Goal: Task Accomplishment & Management: Manage account settings

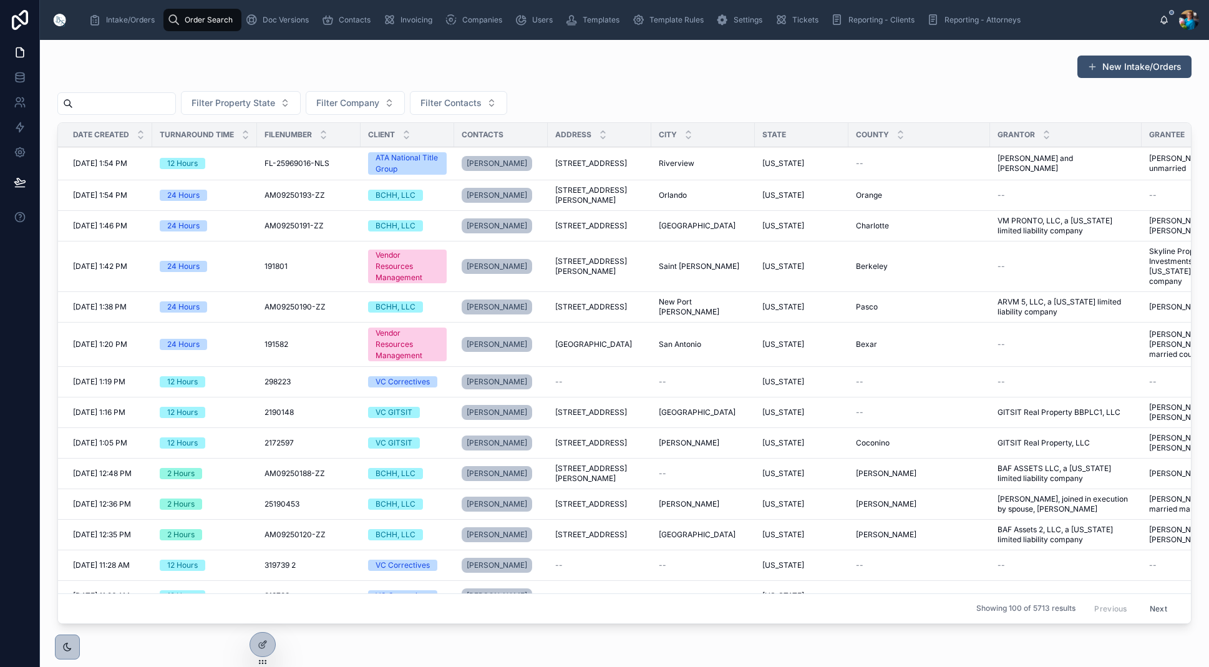
scroll to position [3, 0]
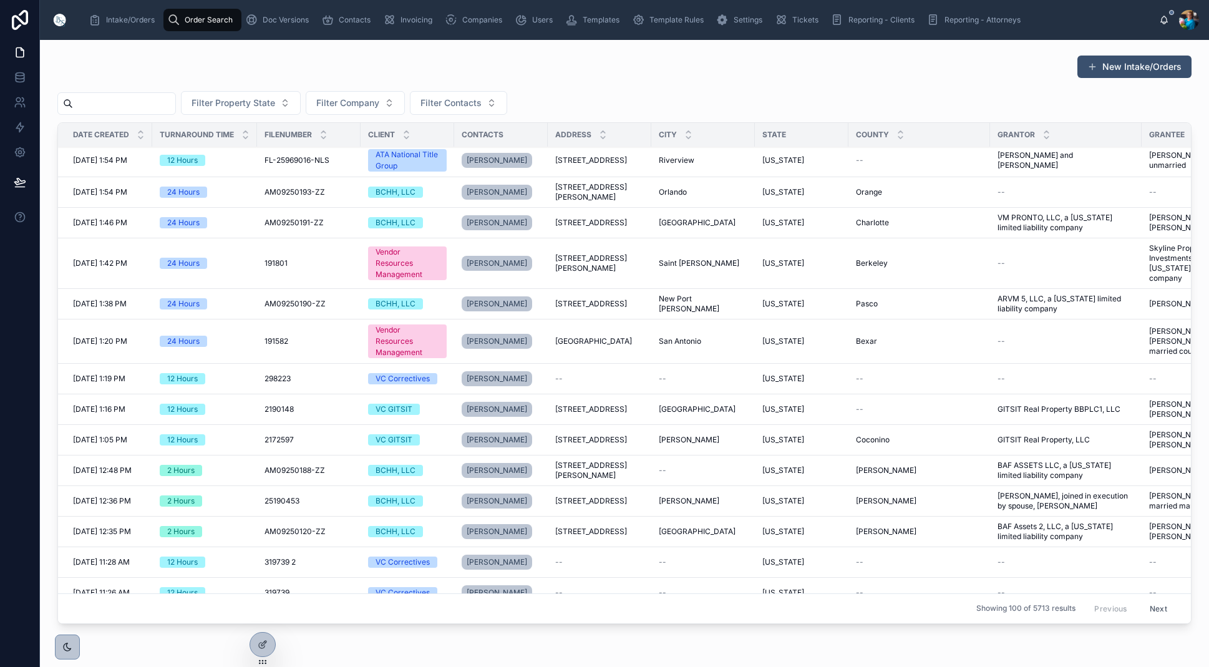
click at [164, 105] on input "text" at bounding box center [124, 103] width 102 height 17
paste input "******"
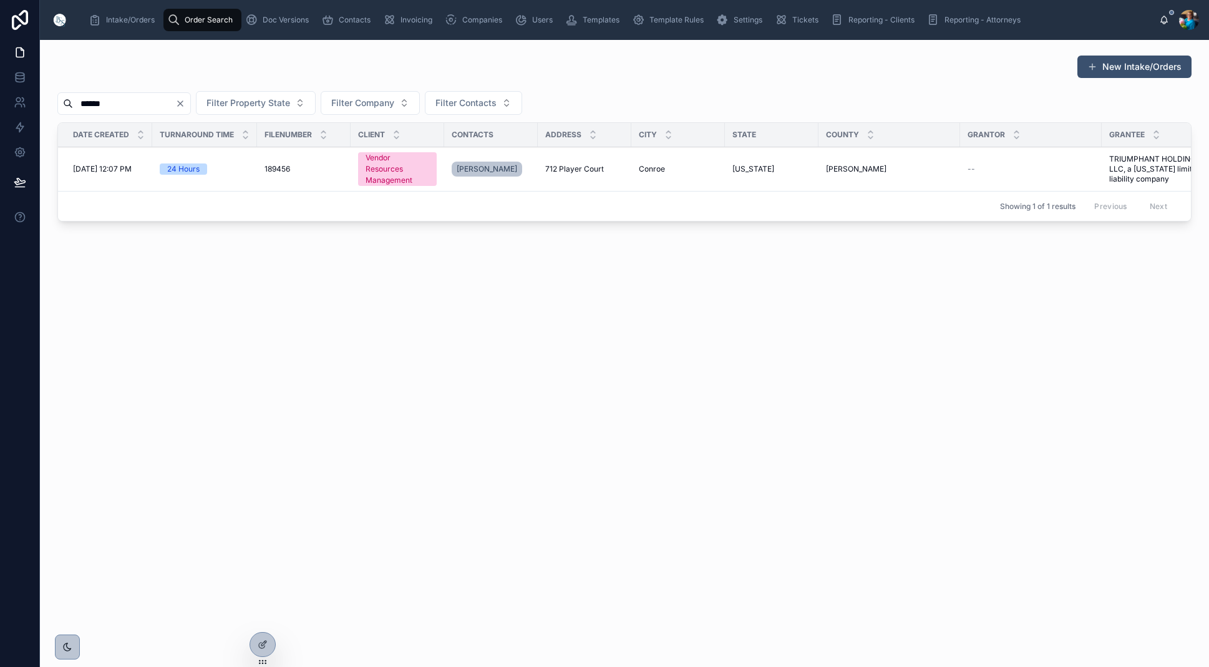
scroll to position [-1, 1]
type input "******"
click at [576, 168] on span "712 Player Court" at bounding box center [574, 169] width 59 height 10
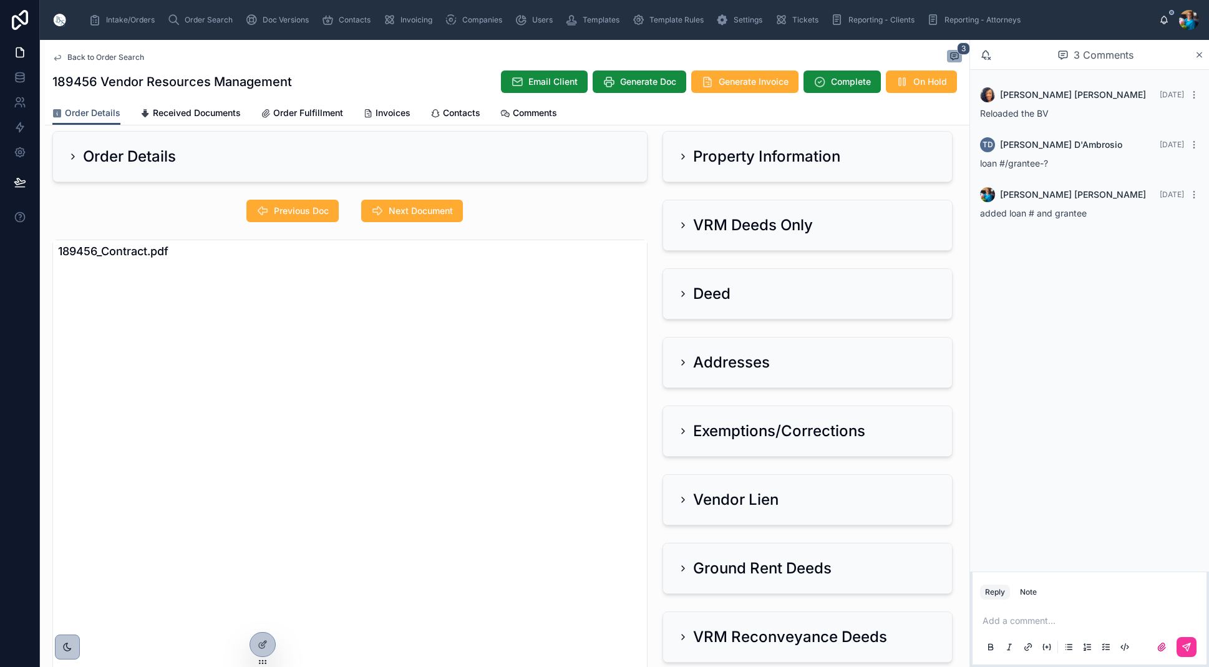
scroll to position [15, 0]
click at [684, 225] on icon at bounding box center [683, 225] width 10 height 10
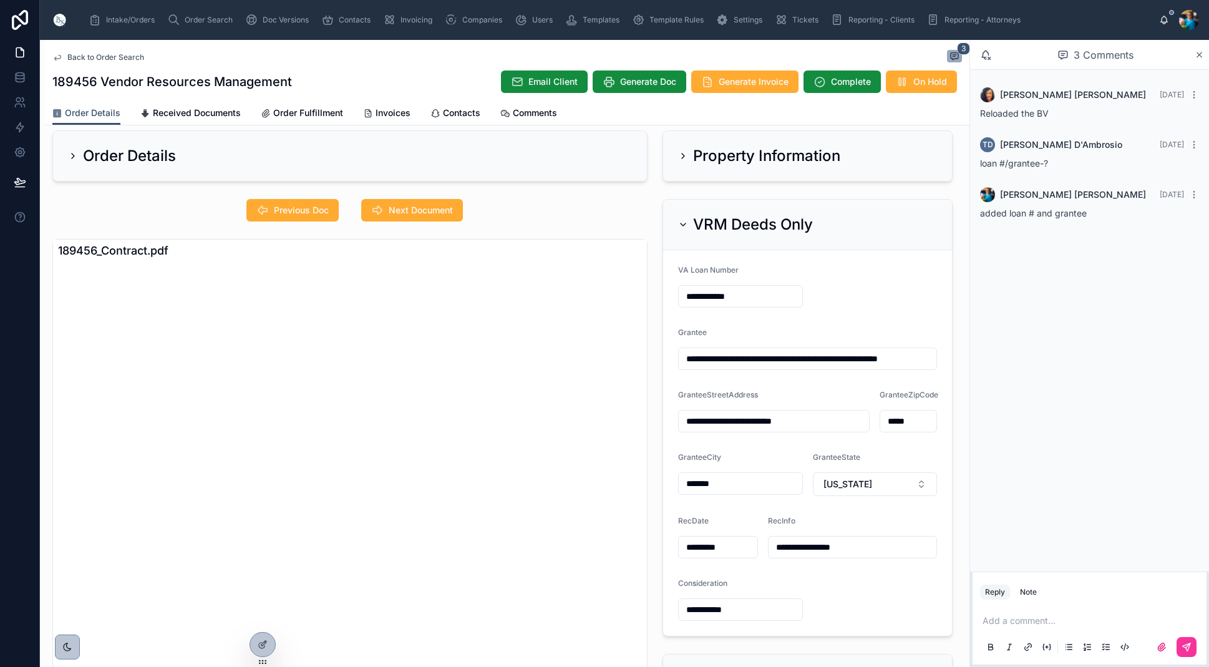
click at [190, 114] on span "Received Documents" at bounding box center [197, 113] width 88 height 12
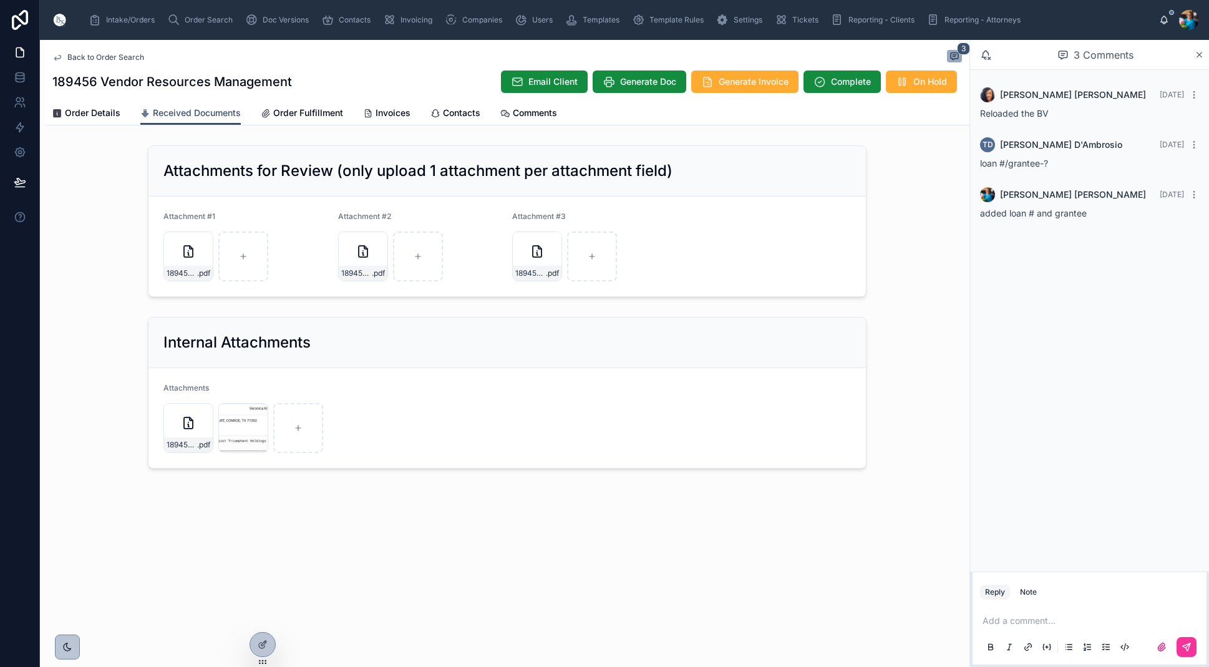
scroll to position [1, 0]
click at [99, 112] on span "Order Details" at bounding box center [93, 113] width 56 height 12
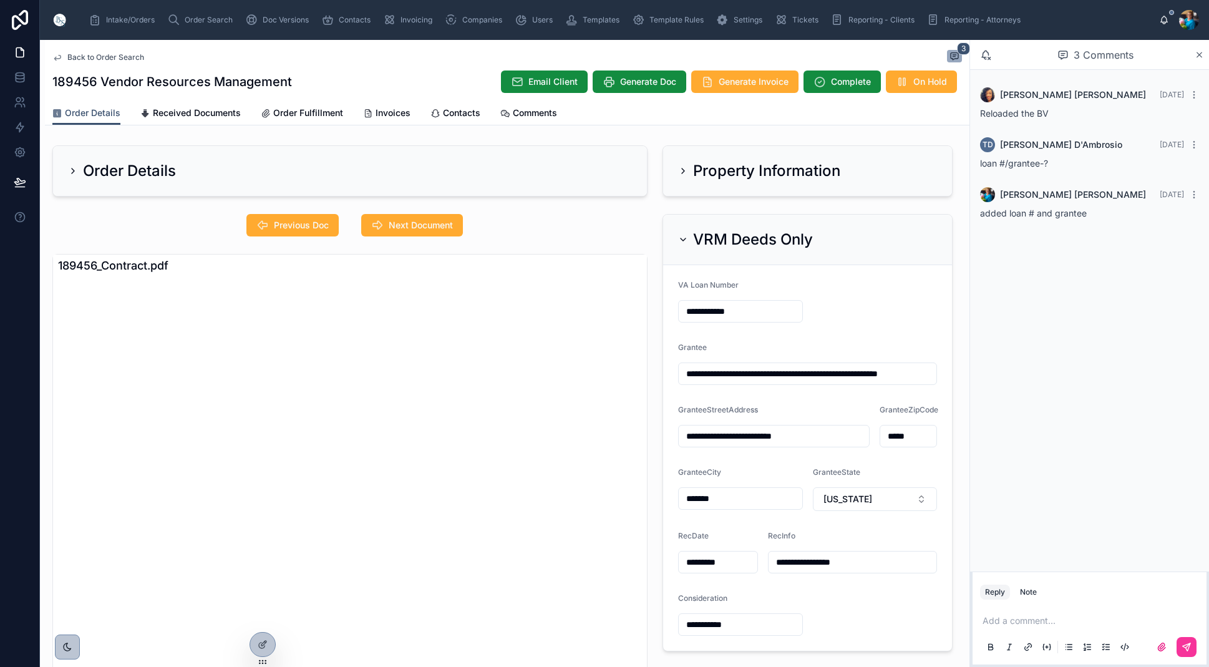
click at [684, 236] on icon at bounding box center [683, 240] width 10 height 10
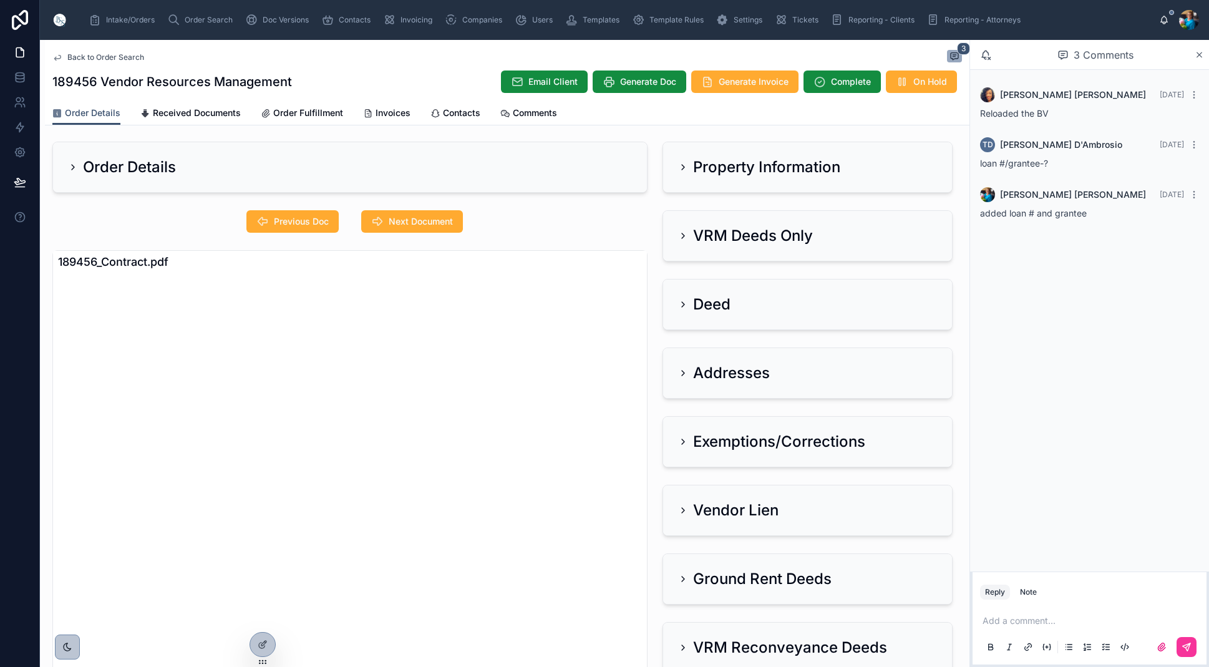
click at [683, 236] on icon at bounding box center [683, 236] width 10 height 10
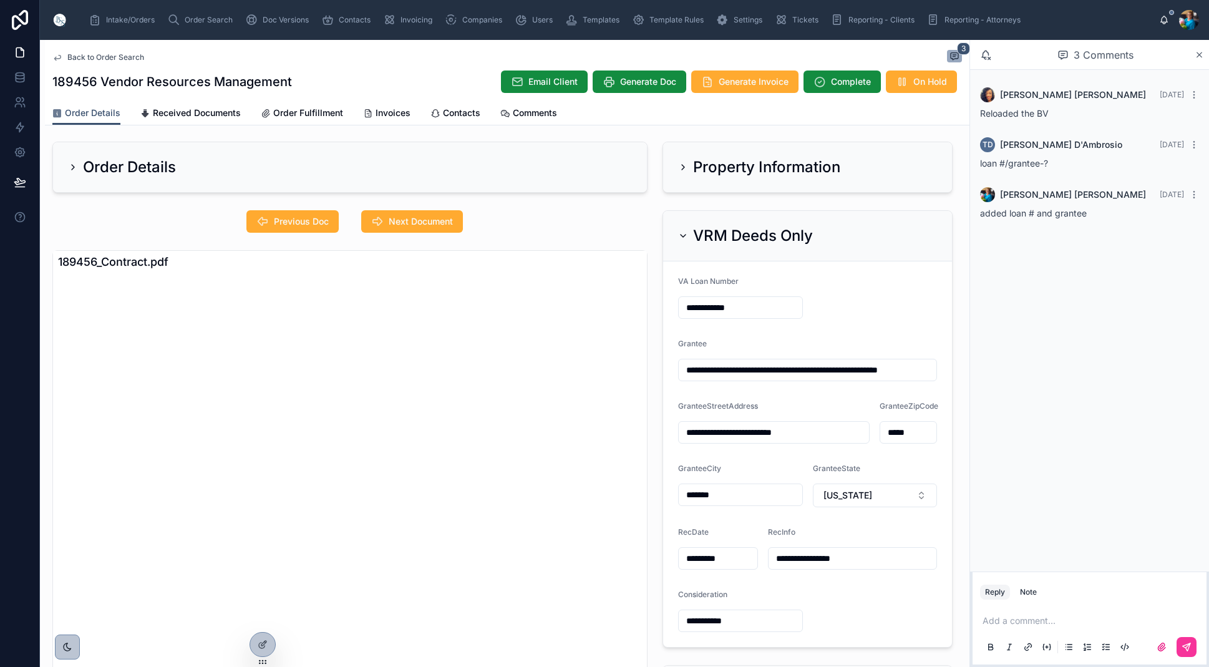
click at [683, 236] on icon at bounding box center [683, 236] width 5 height 2
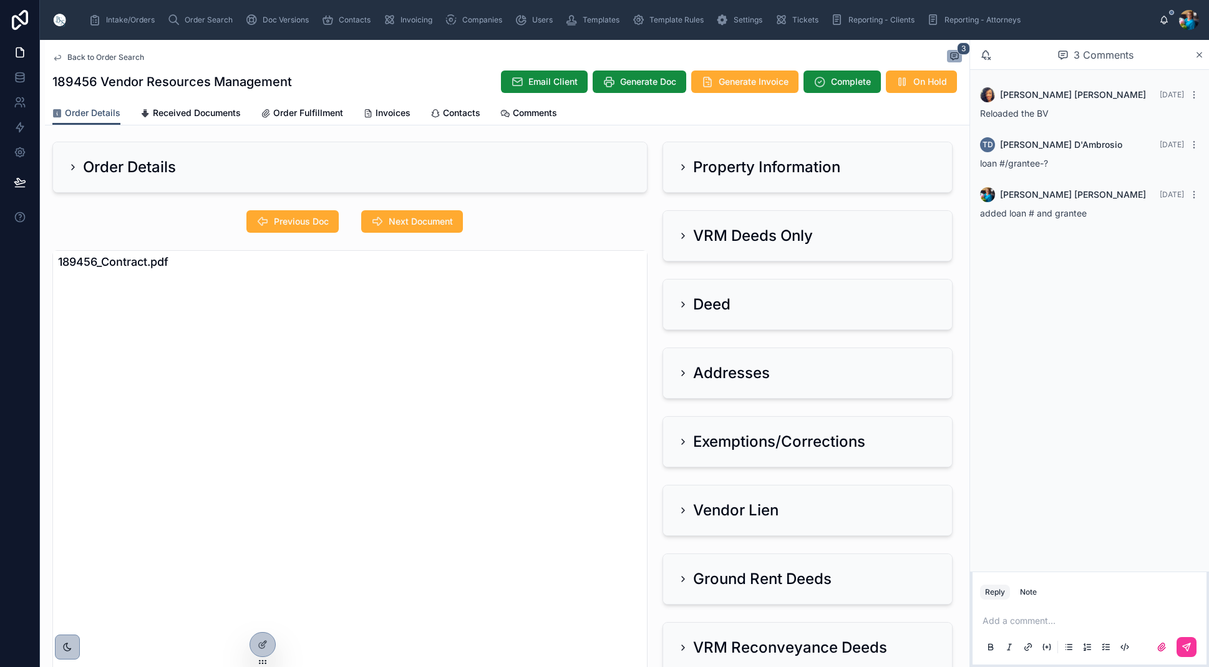
click at [683, 507] on icon at bounding box center [683, 510] width 10 height 10
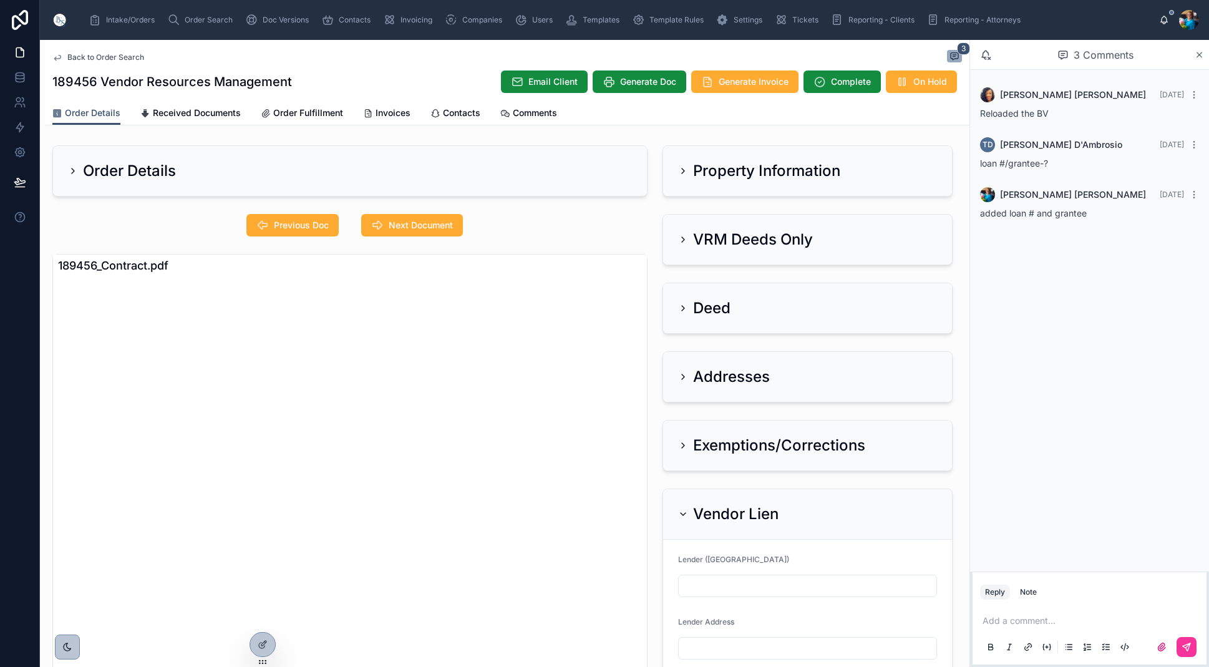
click at [684, 236] on icon at bounding box center [683, 240] width 10 height 10
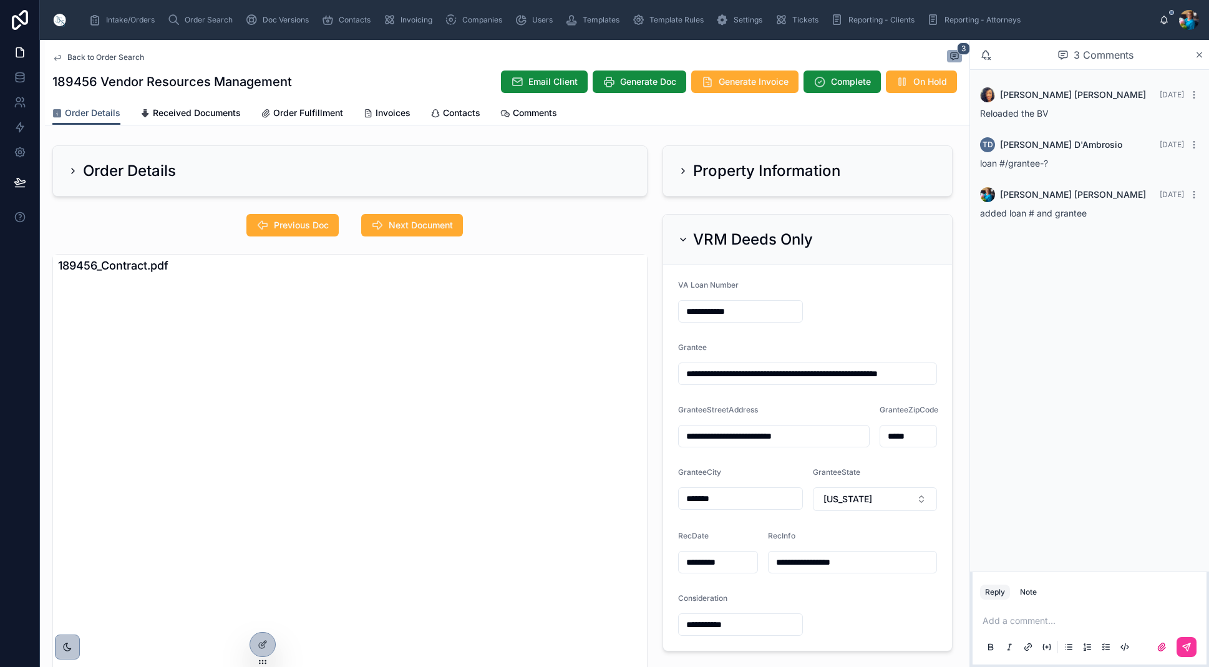
click at [682, 236] on icon at bounding box center [683, 240] width 10 height 10
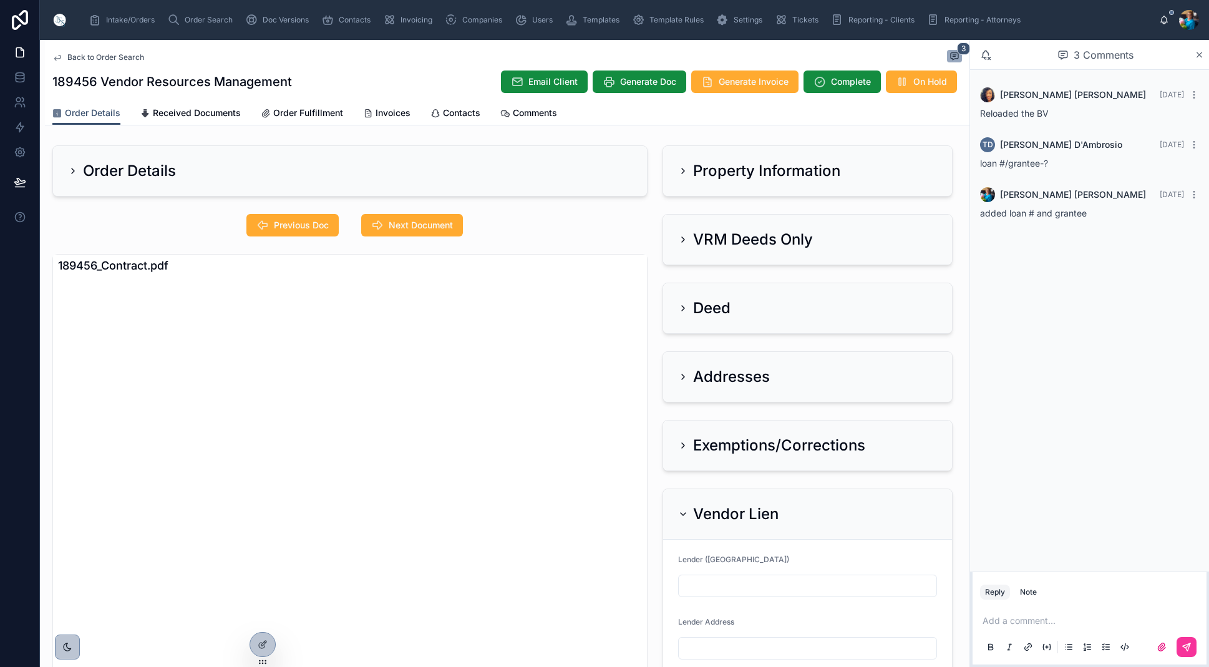
click at [683, 512] on icon at bounding box center [683, 514] width 10 height 10
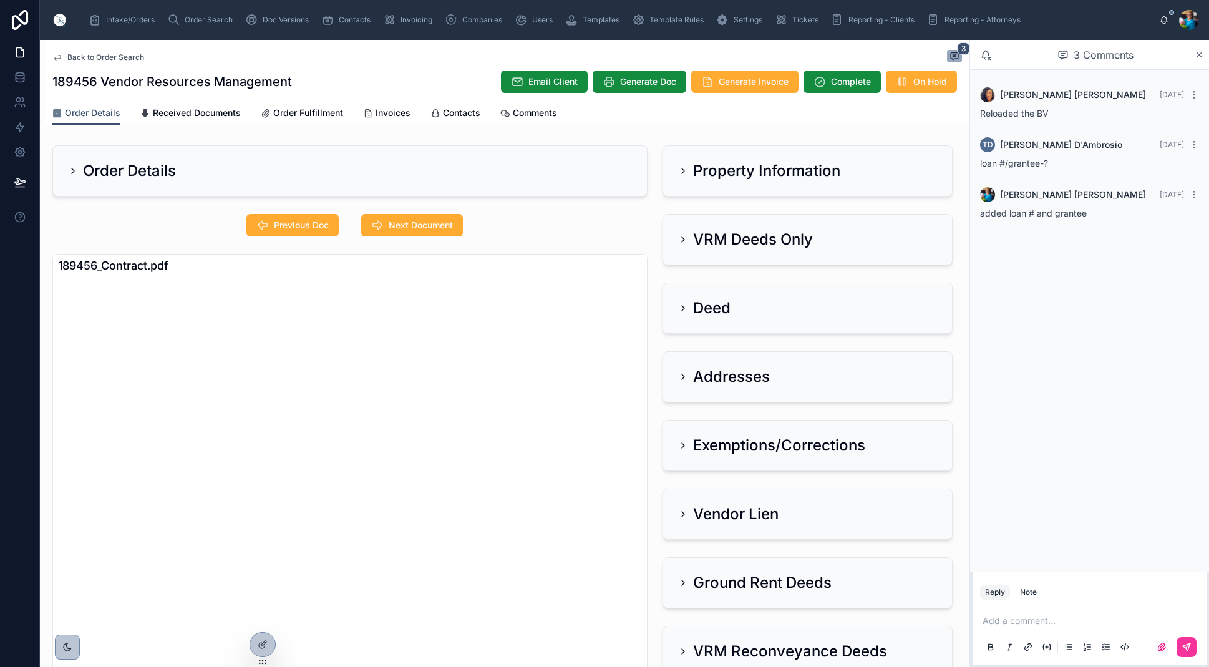
drag, startPoint x: 386, startPoint y: 228, endPoint x: 415, endPoint y: 260, distance: 43.3
click at [386, 229] on button "Next Document" at bounding box center [412, 225] width 102 height 22
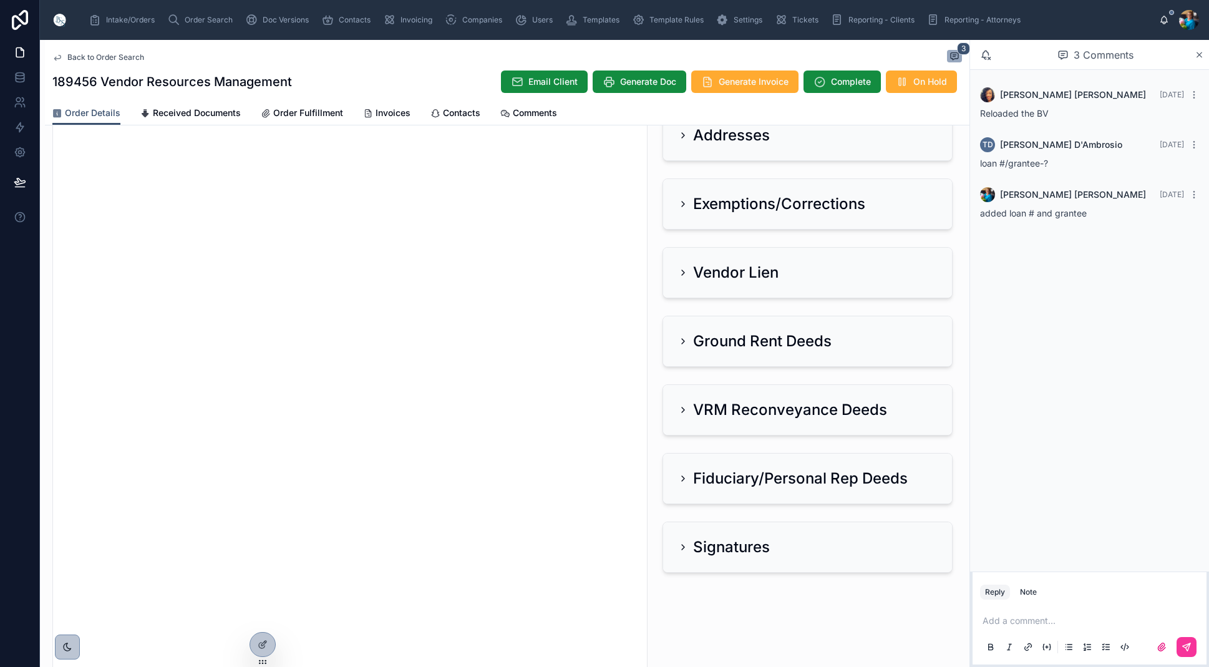
scroll to position [243, 0]
click at [681, 136] on icon at bounding box center [683, 134] width 10 height 10
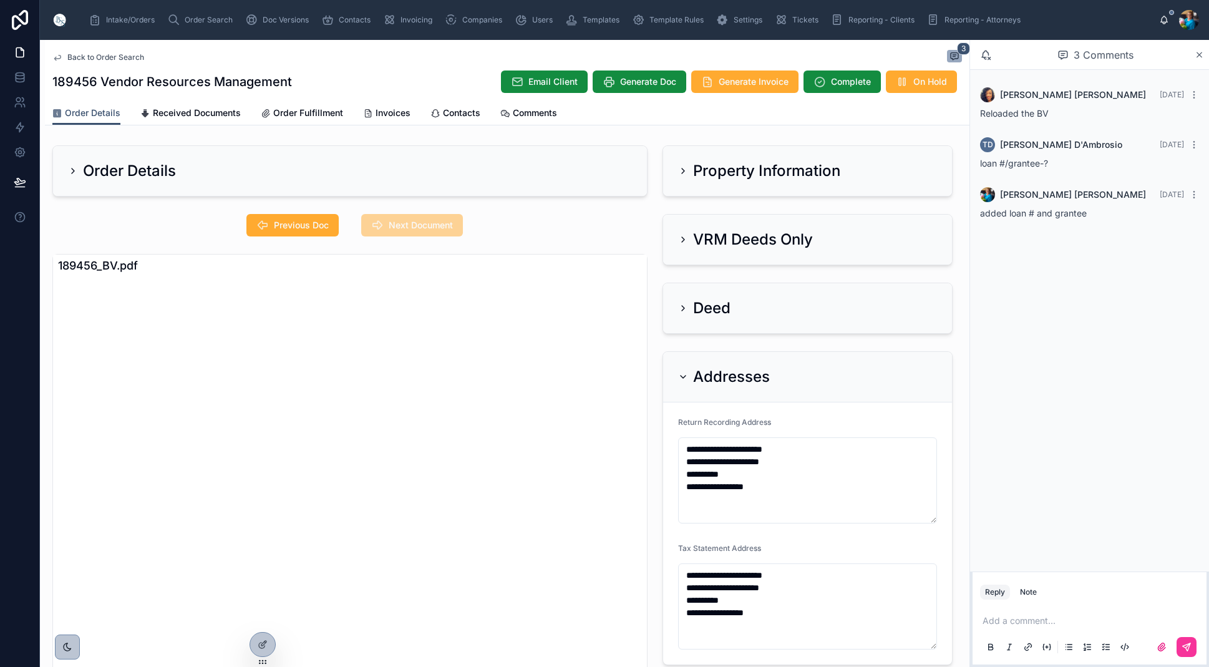
scroll to position [0, 0]
click at [286, 220] on span "Previous Doc" at bounding box center [301, 225] width 55 height 12
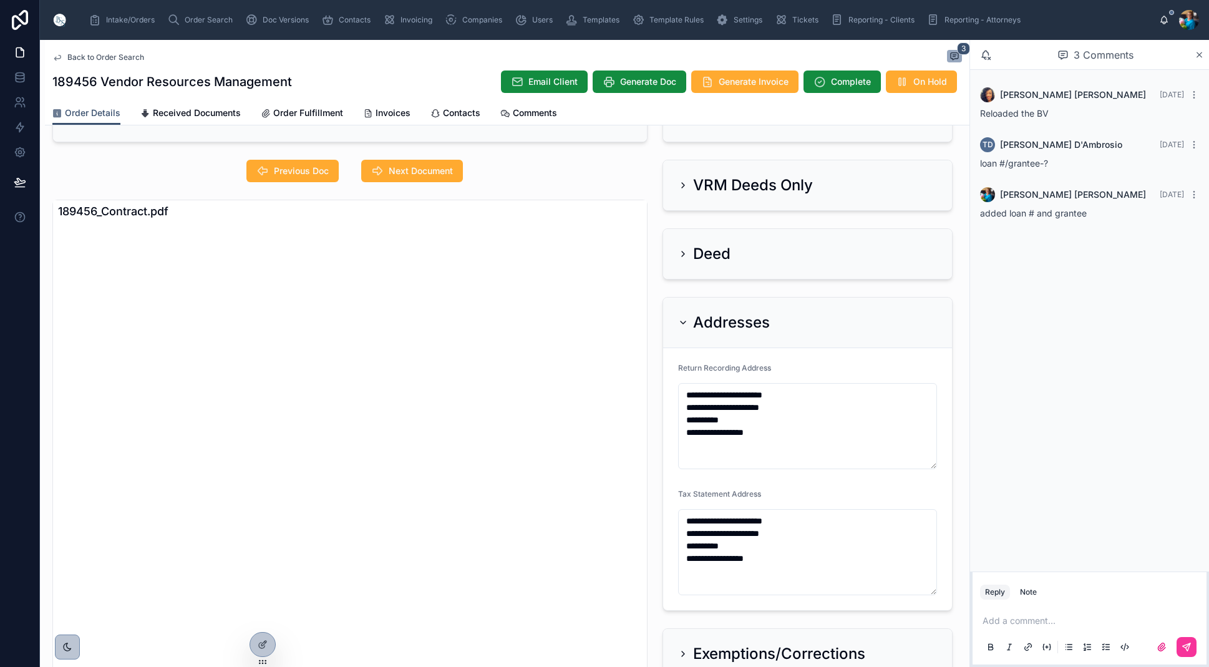
scroll to position [57, 0]
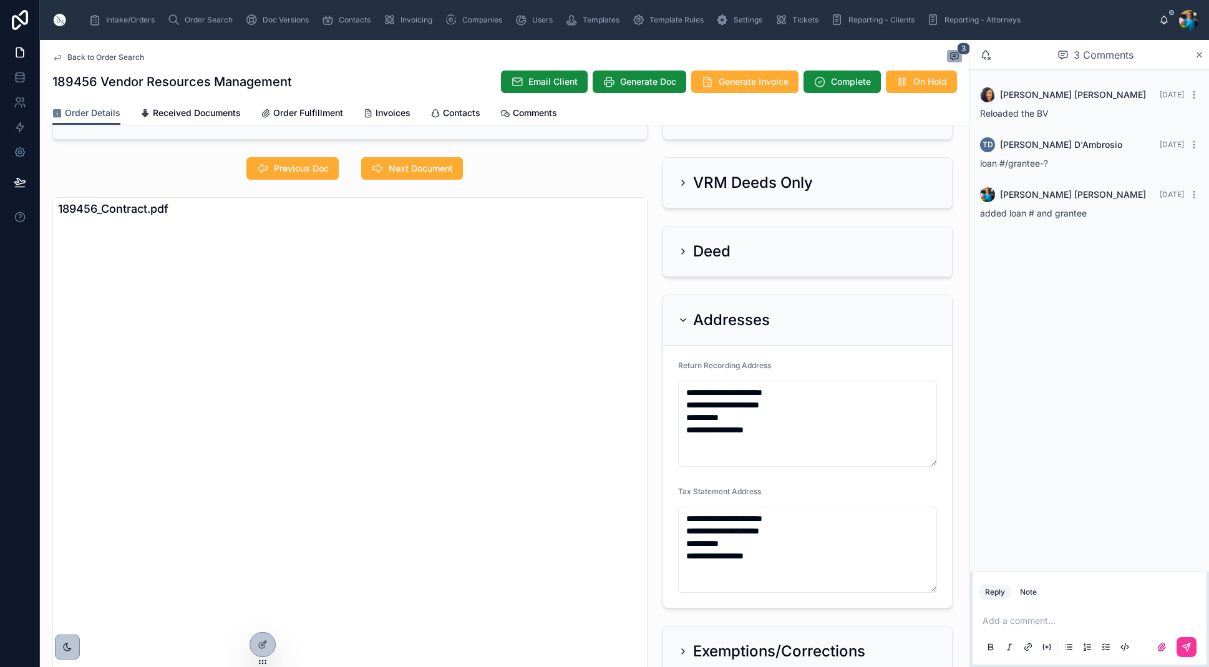
drag, startPoint x: 397, startPoint y: 165, endPoint x: 403, endPoint y: 198, distance: 34.2
click at [397, 165] on span "Next Document" at bounding box center [421, 168] width 64 height 12
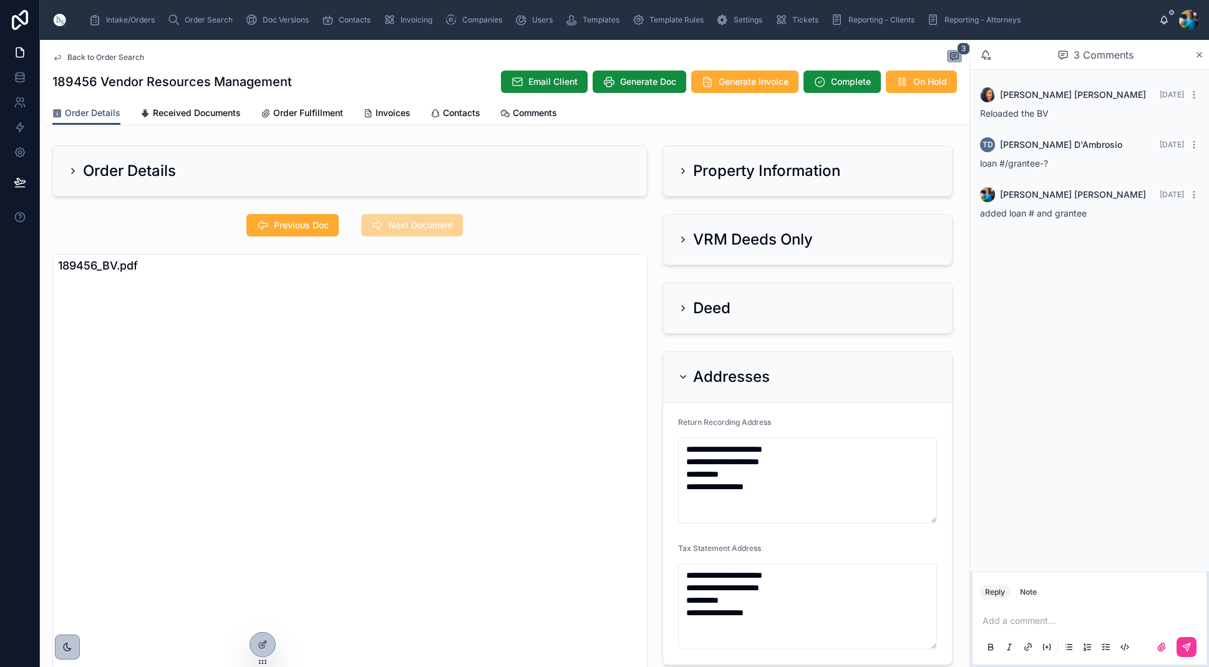
scroll to position [1, 1]
click at [679, 300] on div "Deed" at bounding box center [704, 308] width 52 height 20
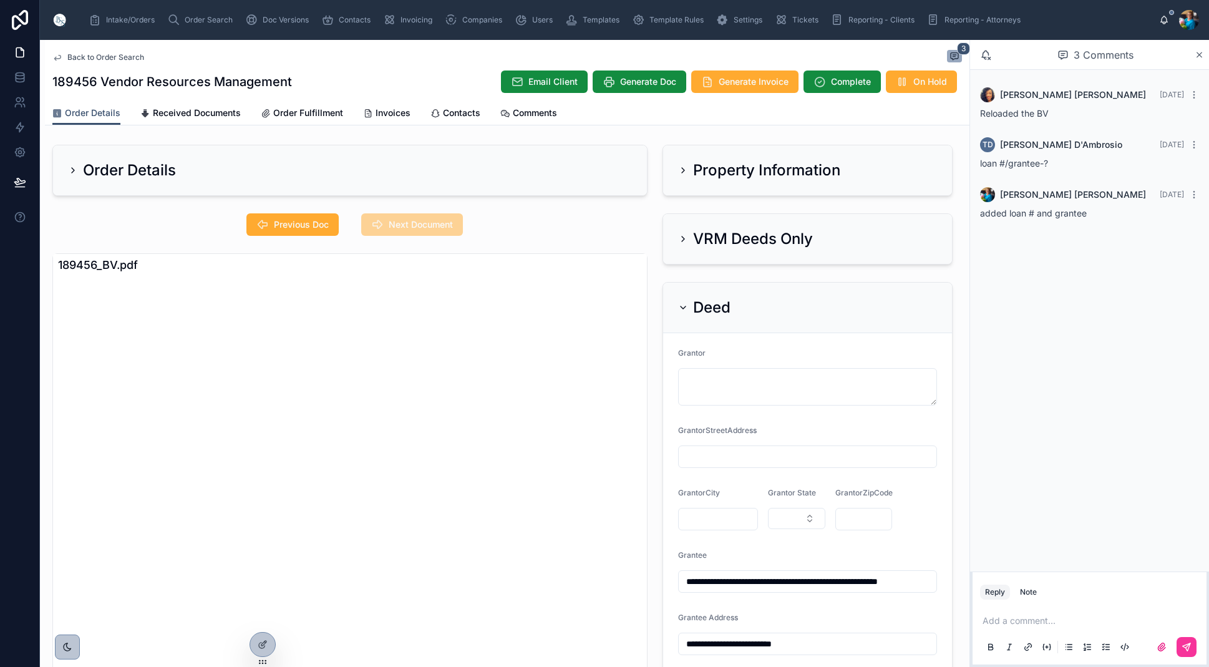
scroll to position [0, 0]
click at [995, 623] on p at bounding box center [1092, 621] width 219 height 12
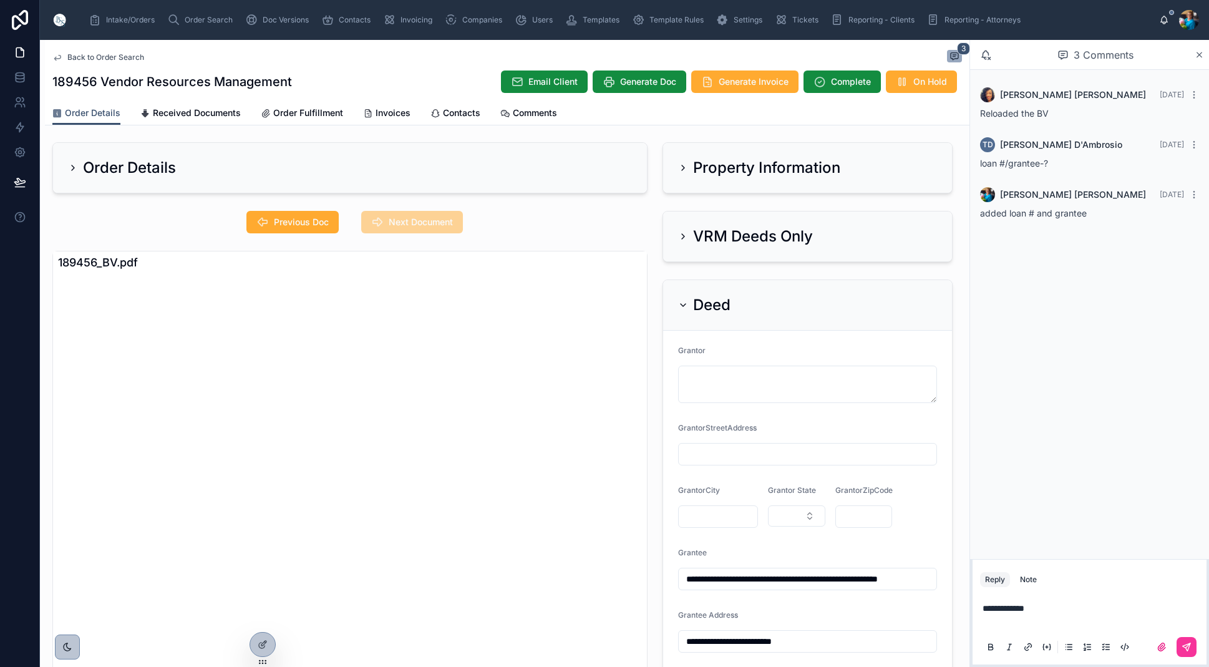
scroll to position [2, 0]
click at [681, 304] on icon at bounding box center [683, 306] width 10 height 10
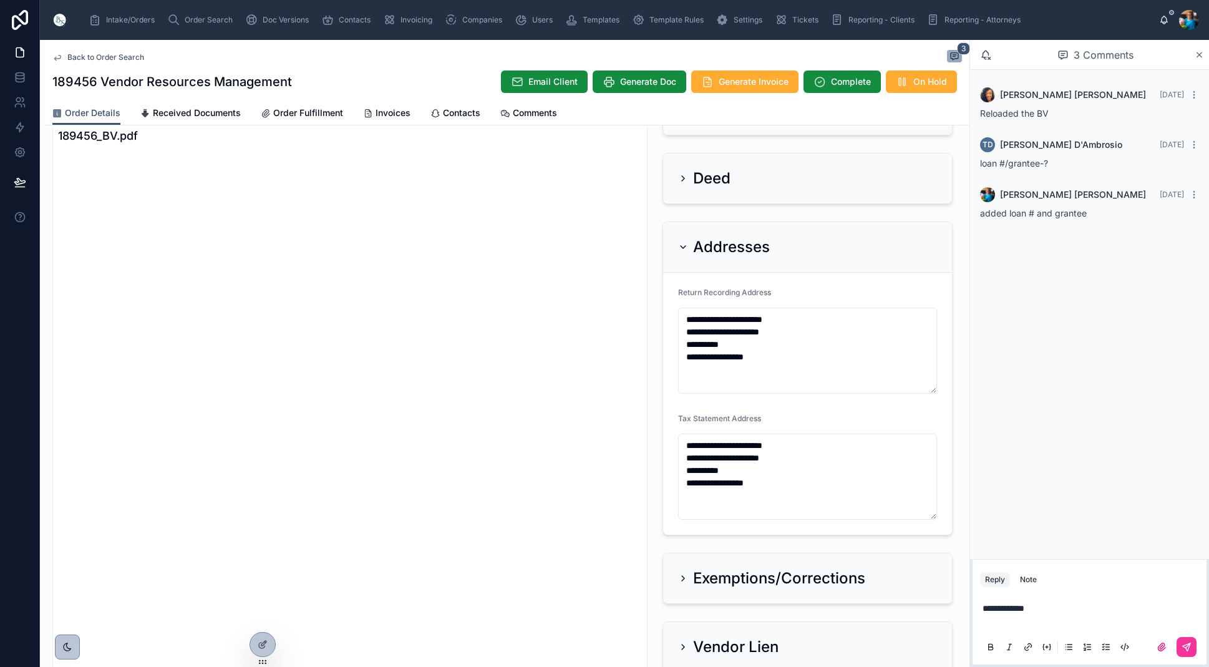
scroll to position [145, 0]
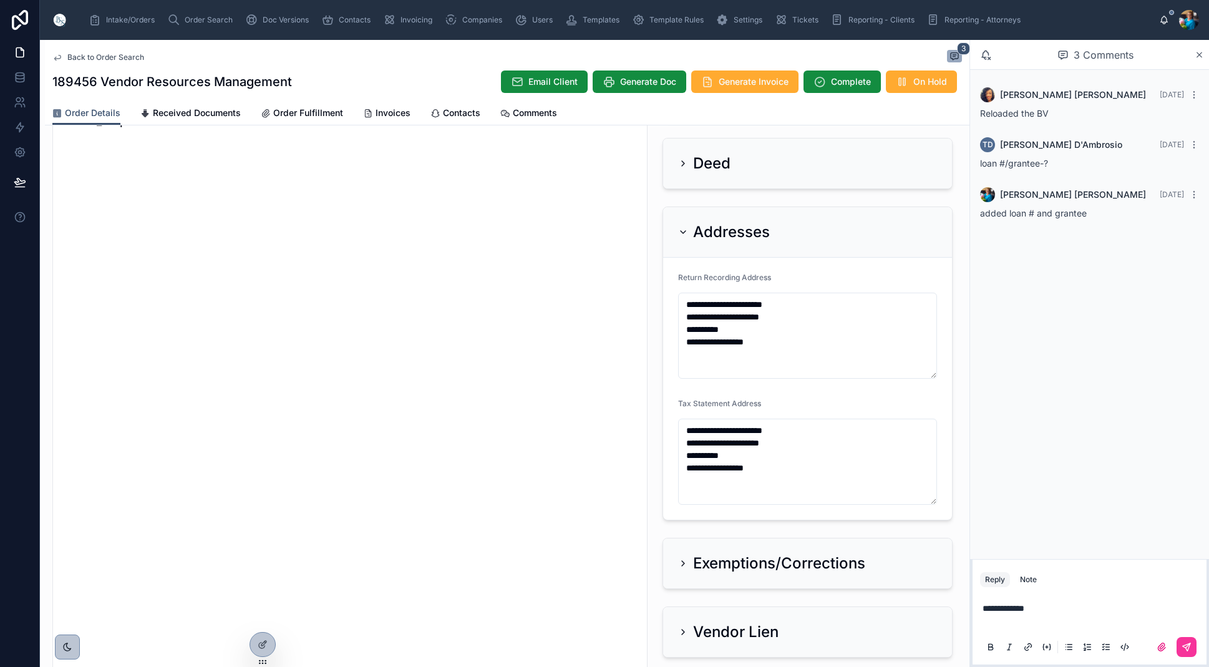
click at [685, 231] on icon at bounding box center [683, 232] width 5 height 2
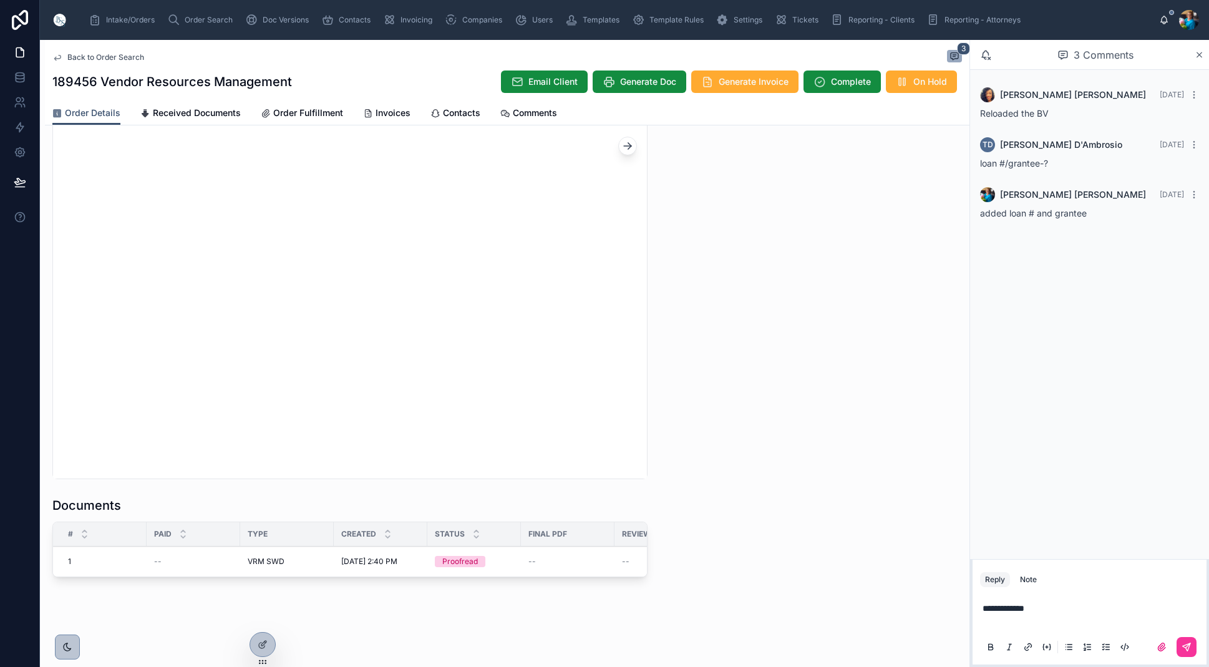
scroll to position [0, 0]
click at [0, 0] on button "Edit" at bounding box center [0, 0] width 0 height 0
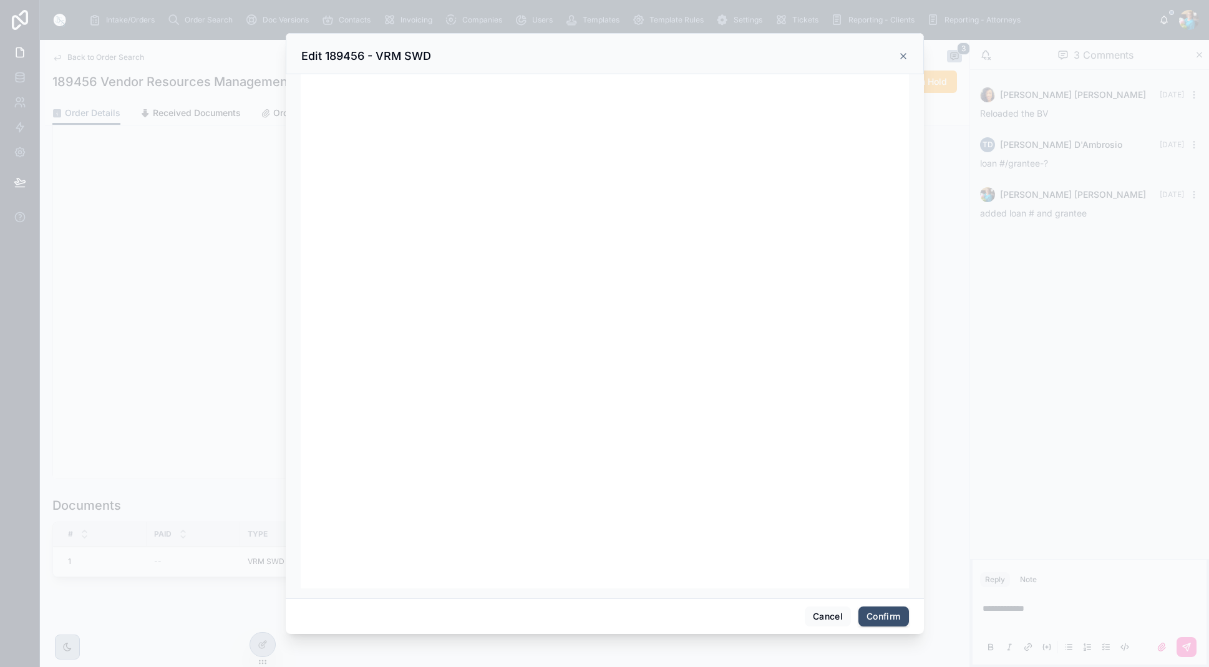
scroll to position [158, 0]
click at [893, 618] on button "Confirm" at bounding box center [884, 616] width 50 height 20
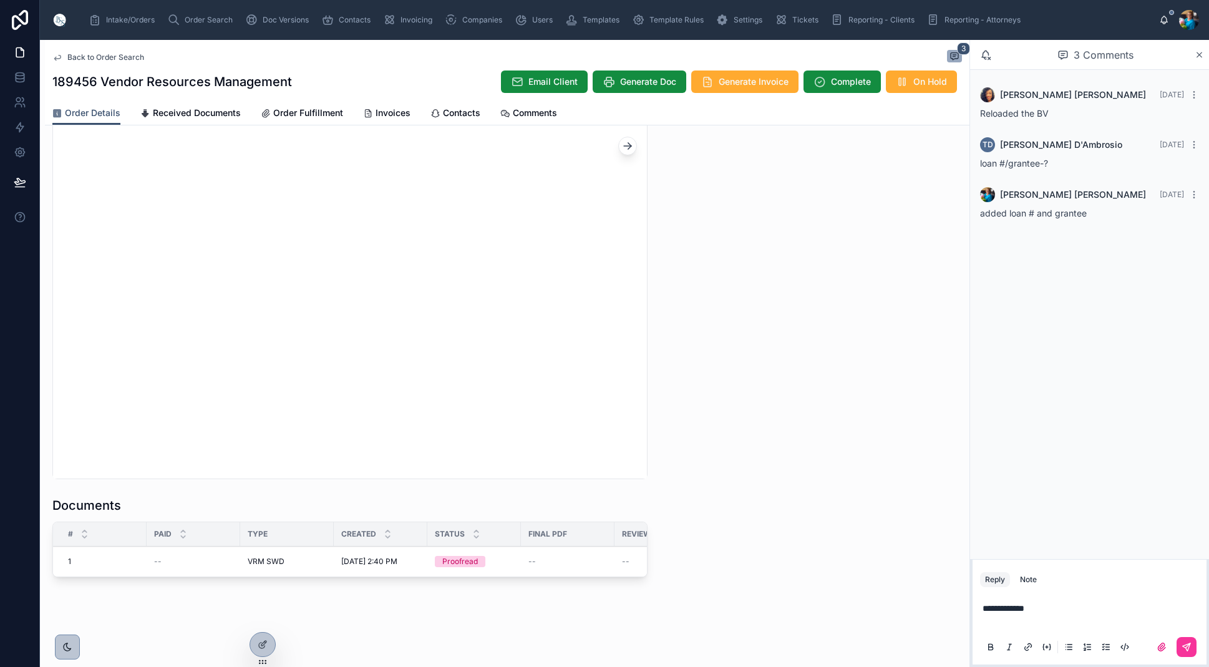
scroll to position [1122, 0]
click at [0, 0] on button "Ready for QC" at bounding box center [0, 0] width 0 height 0
click at [0, 0] on span "Finalize Document" at bounding box center [0, 0] width 0 height 0
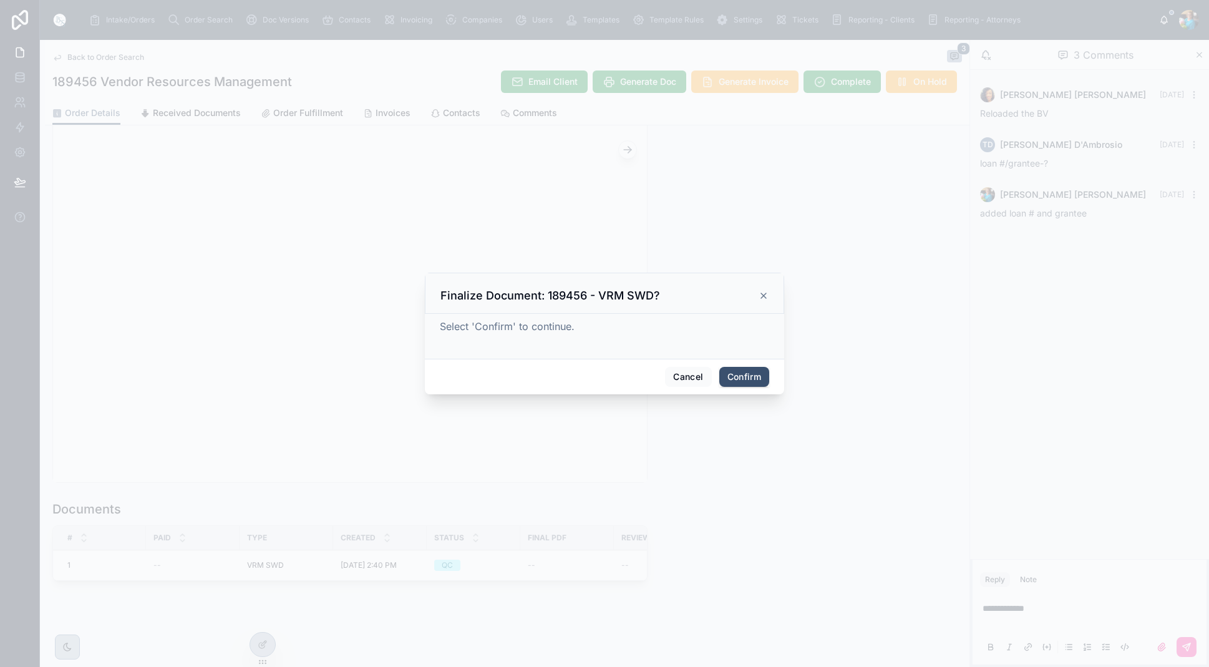
click at [741, 376] on button "Confirm" at bounding box center [744, 377] width 50 height 20
click at [741, 376] on span "Confirm" at bounding box center [744, 377] width 50 height 20
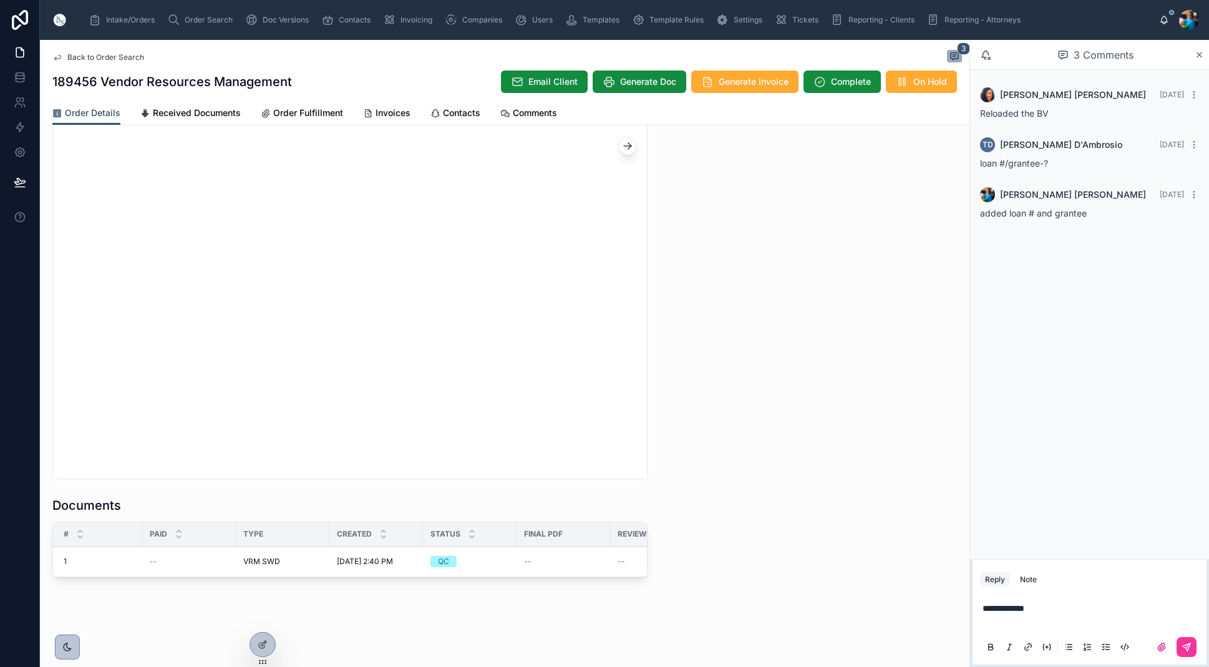
scroll to position [0, 1]
click at [1189, 646] on icon at bounding box center [1186, 646] width 7 height 7
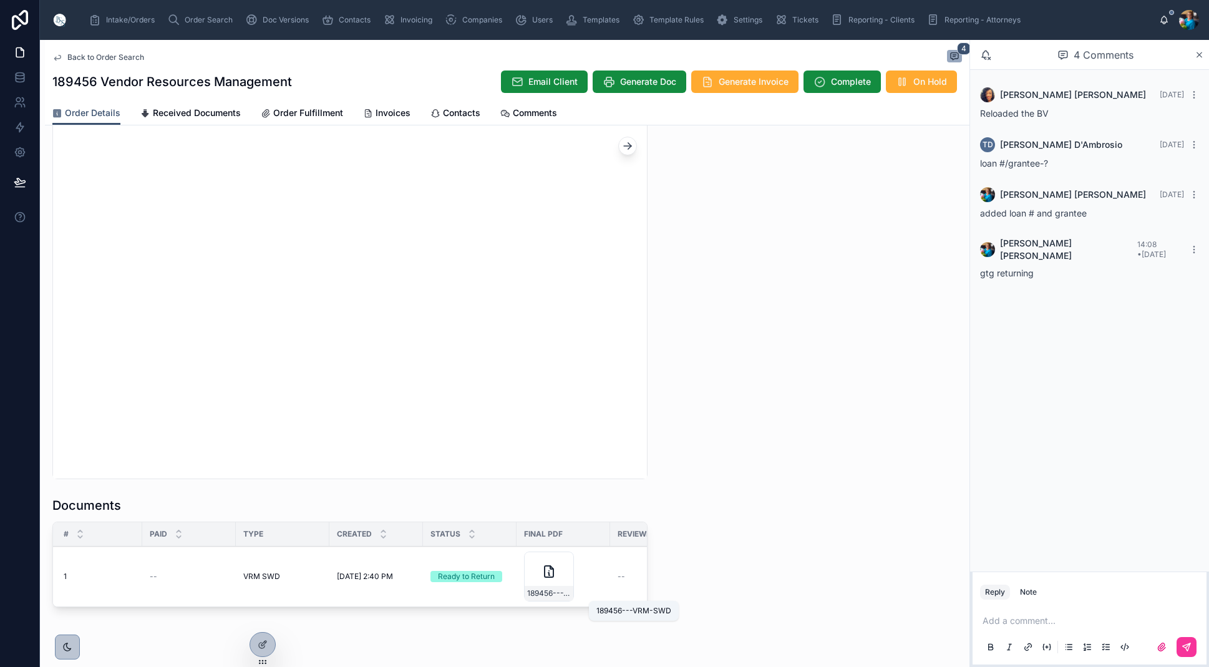
click at [561, 594] on span "189456---VRM-SWD" at bounding box center [549, 593] width 44 height 10
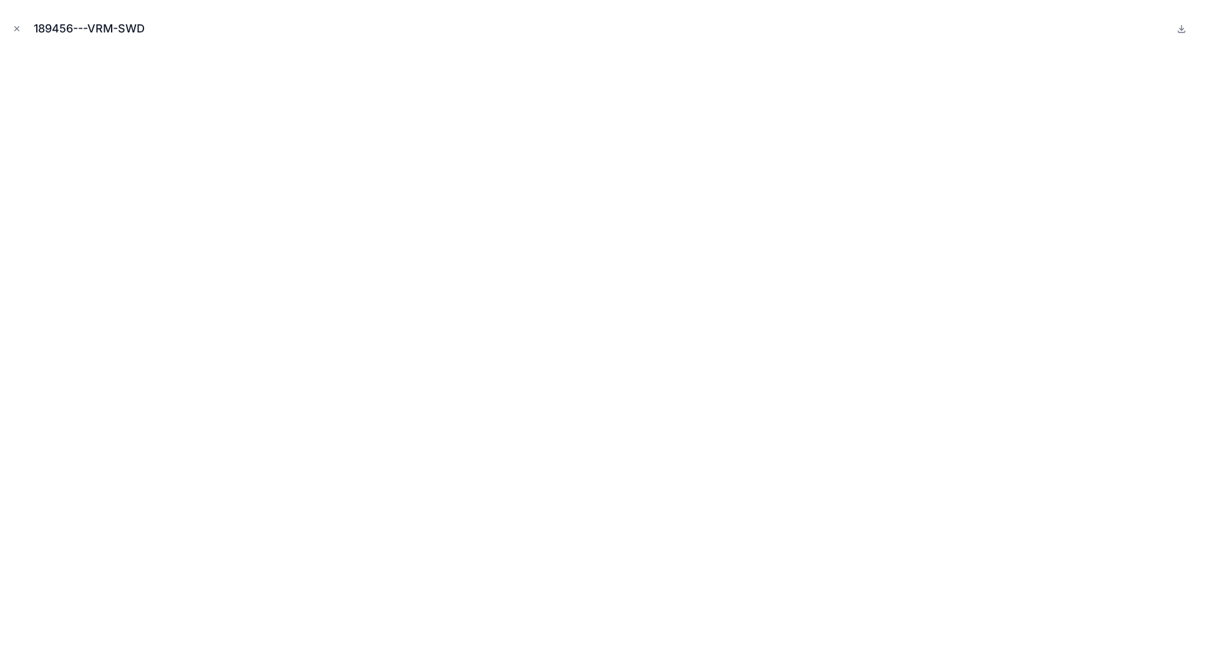
click at [16, 24] on icon "Close modal" at bounding box center [16, 28] width 9 height 9
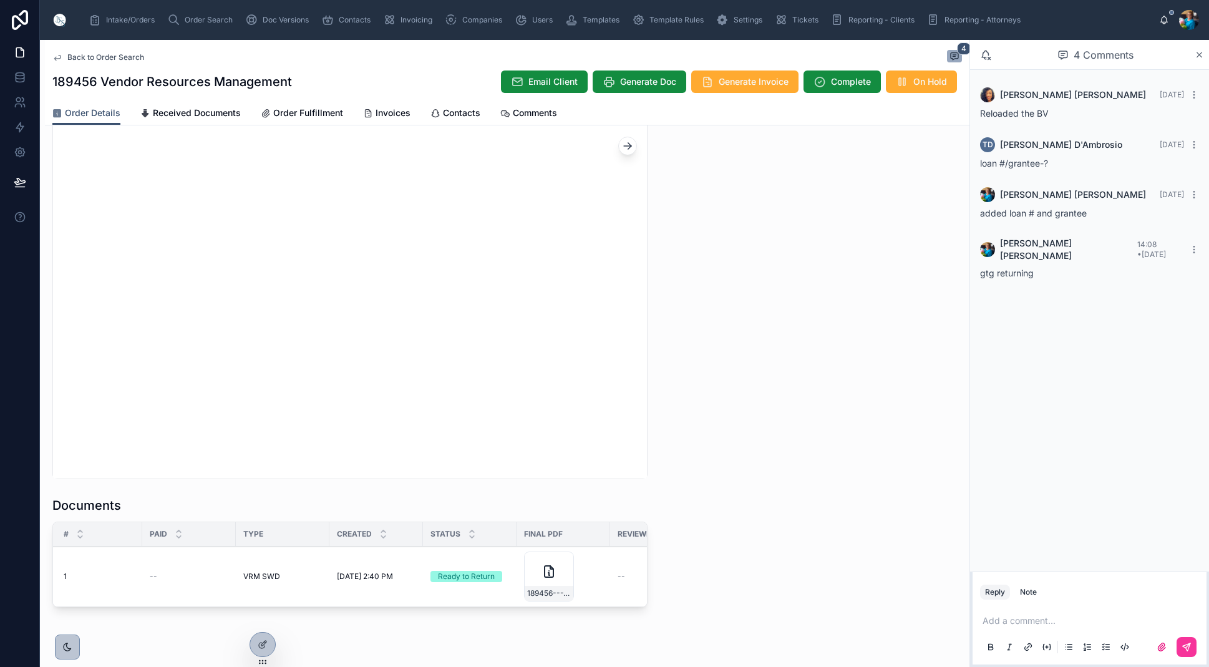
click at [0, 0] on span "Sent to Client" at bounding box center [0, 0] width 0 height 0
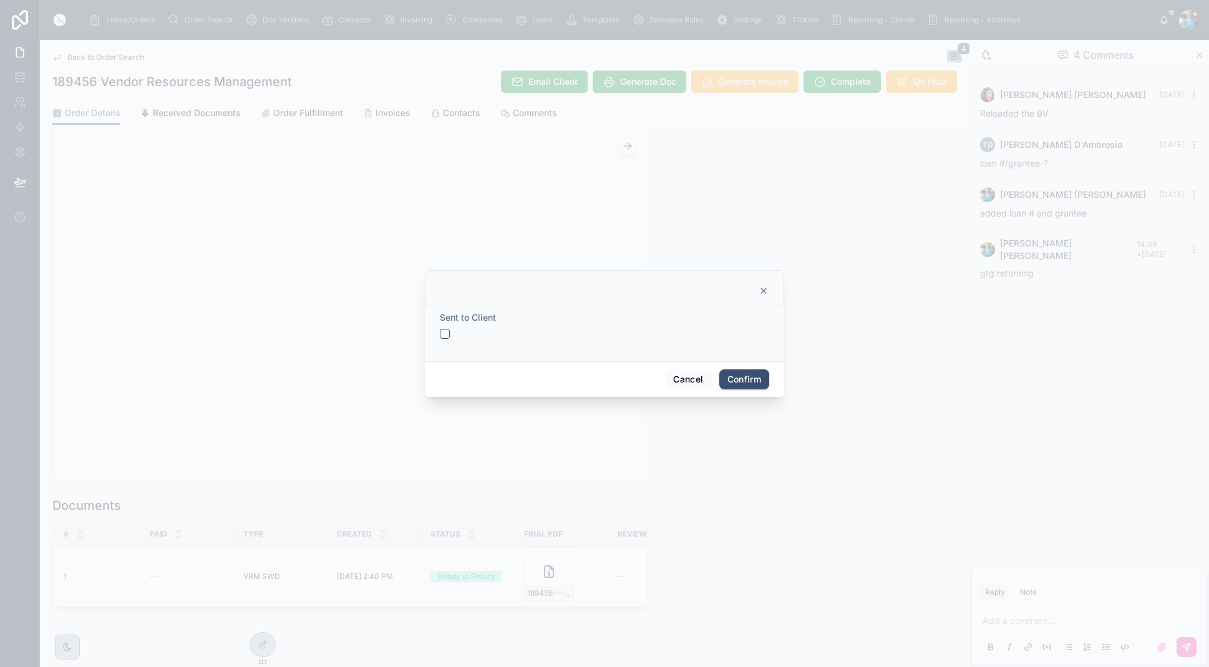
drag, startPoint x: 441, startPoint y: 332, endPoint x: 467, endPoint y: 354, distance: 34.5
click at [441, 332] on button "button" at bounding box center [445, 334] width 10 height 10
click at [751, 382] on button "Confirm" at bounding box center [744, 379] width 50 height 20
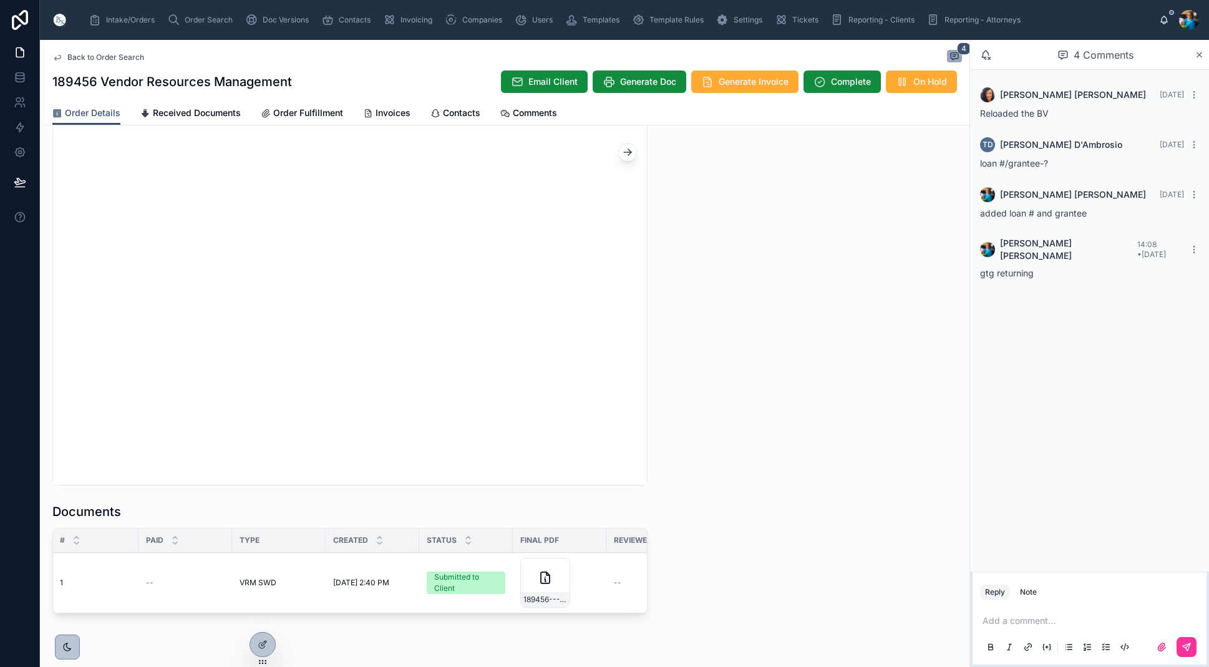
scroll to position [0, 9]
click at [0, 0] on button "Send for Review" at bounding box center [0, 0] width 0 height 0
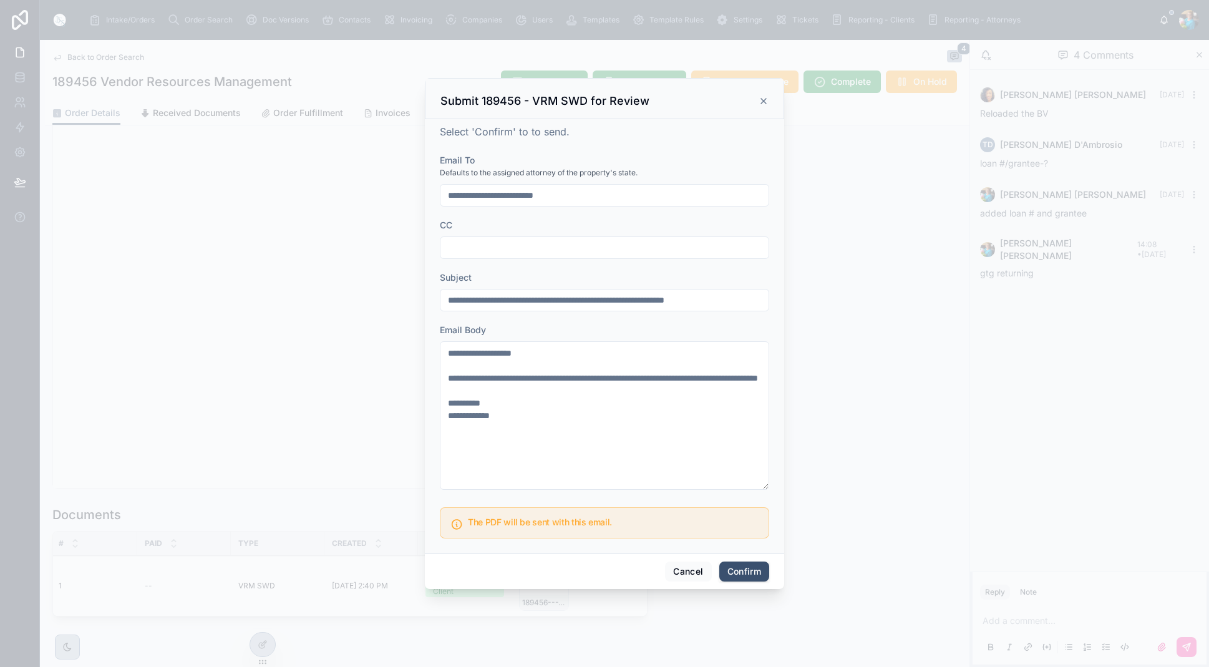
click at [747, 573] on button "Confirm" at bounding box center [744, 572] width 50 height 20
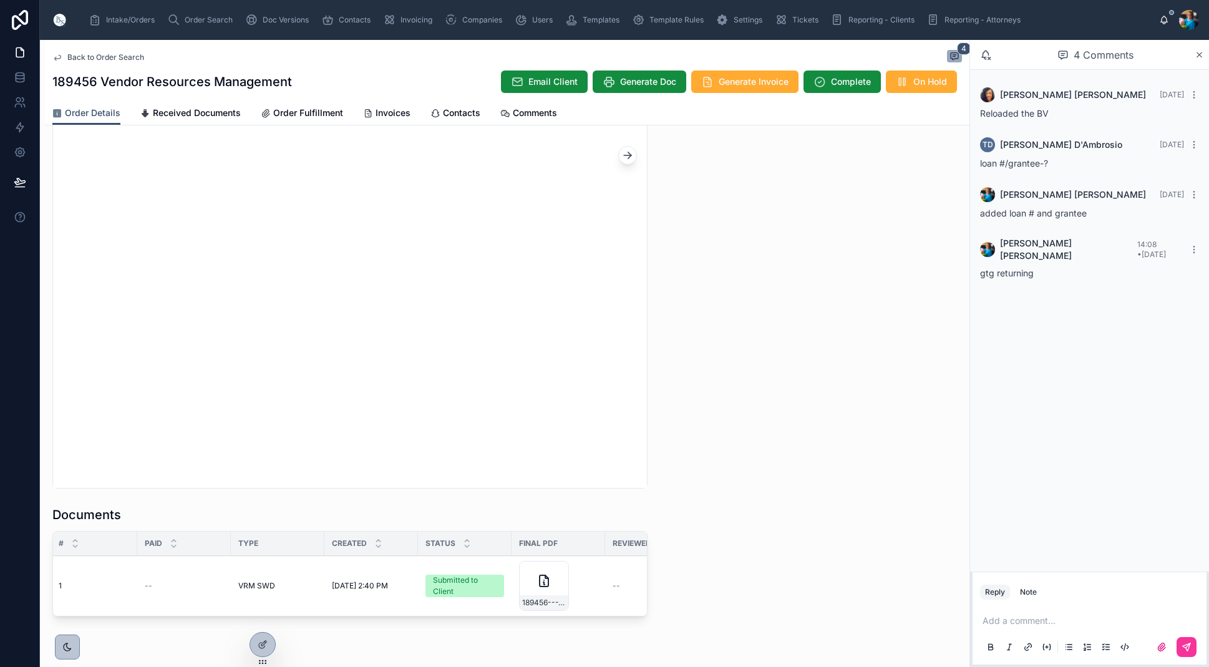
scroll to position [0, 0]
click at [752, 77] on span "Generate Invoice" at bounding box center [754, 81] width 70 height 12
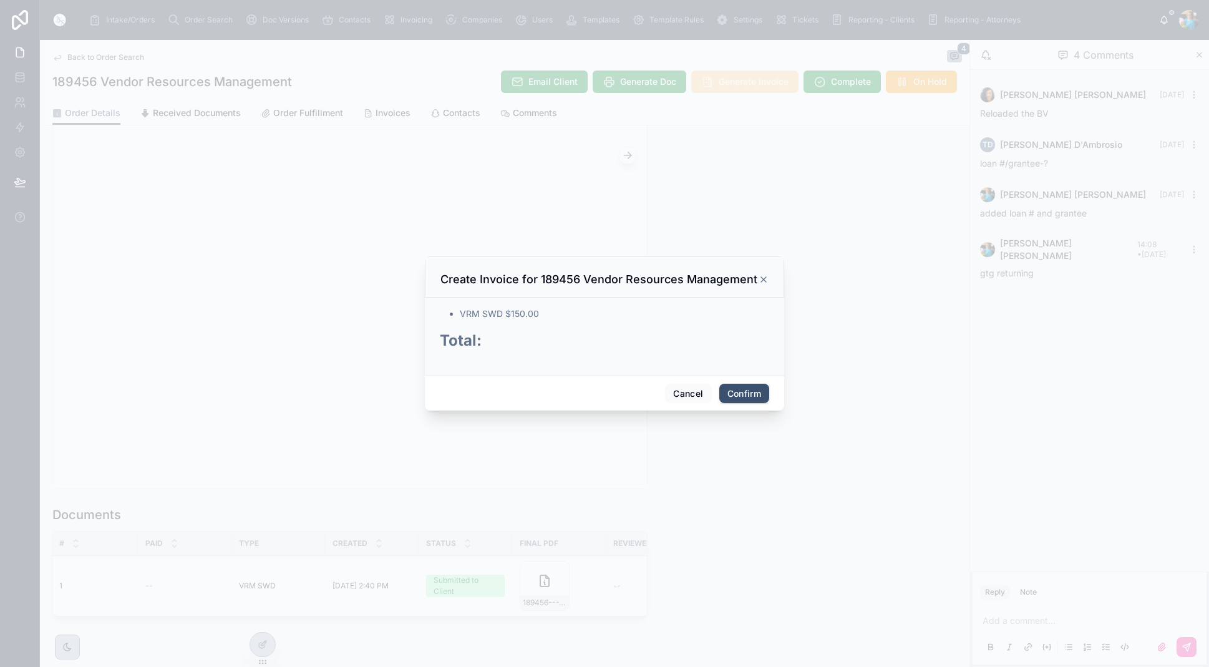
click at [734, 394] on button "Confirm" at bounding box center [744, 394] width 50 height 20
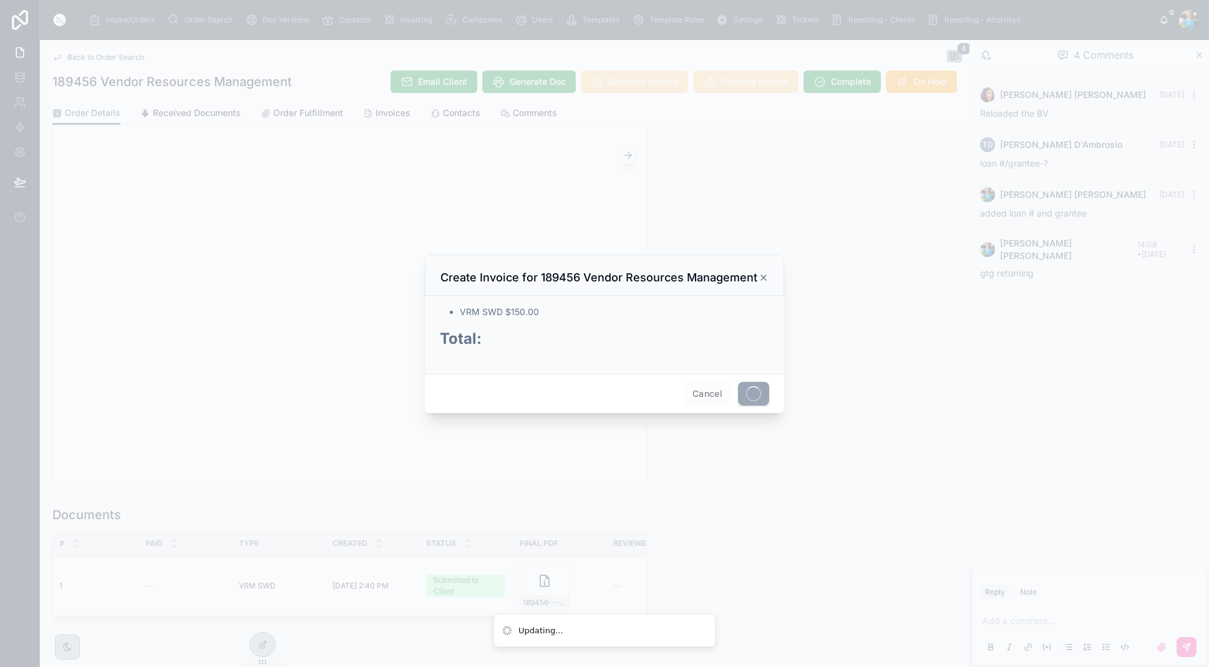
click at [734, 394] on div "Cancel" at bounding box center [604, 393] width 359 height 39
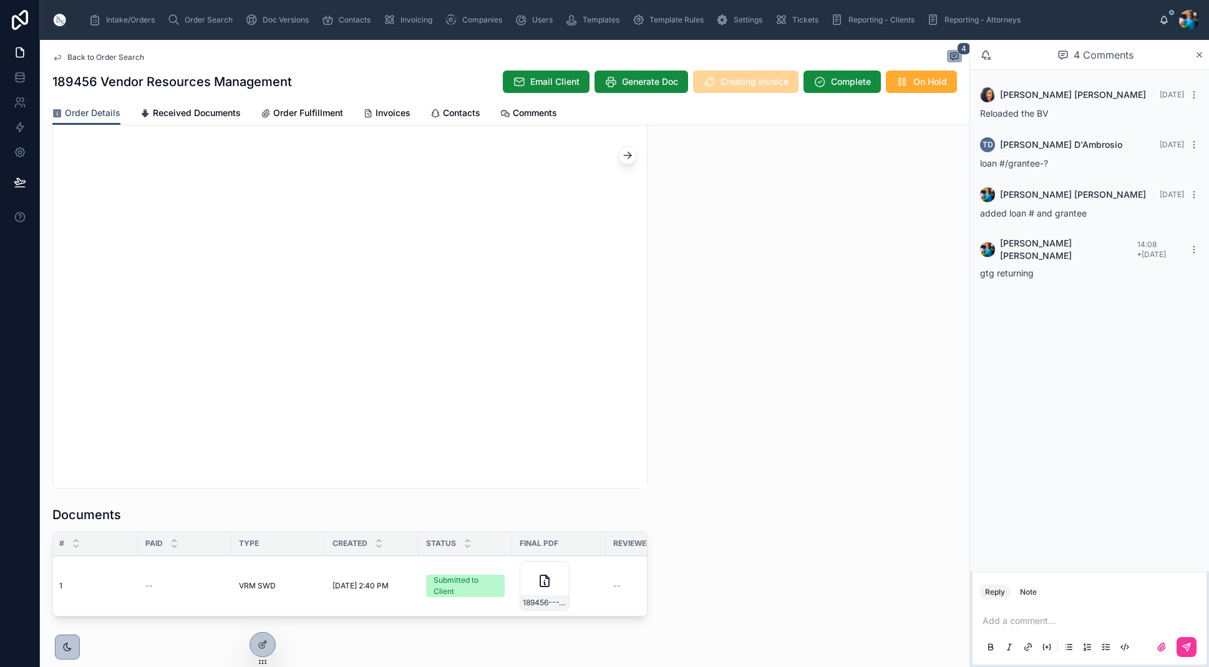
click at [389, 114] on span "Invoices" at bounding box center [393, 113] width 35 height 12
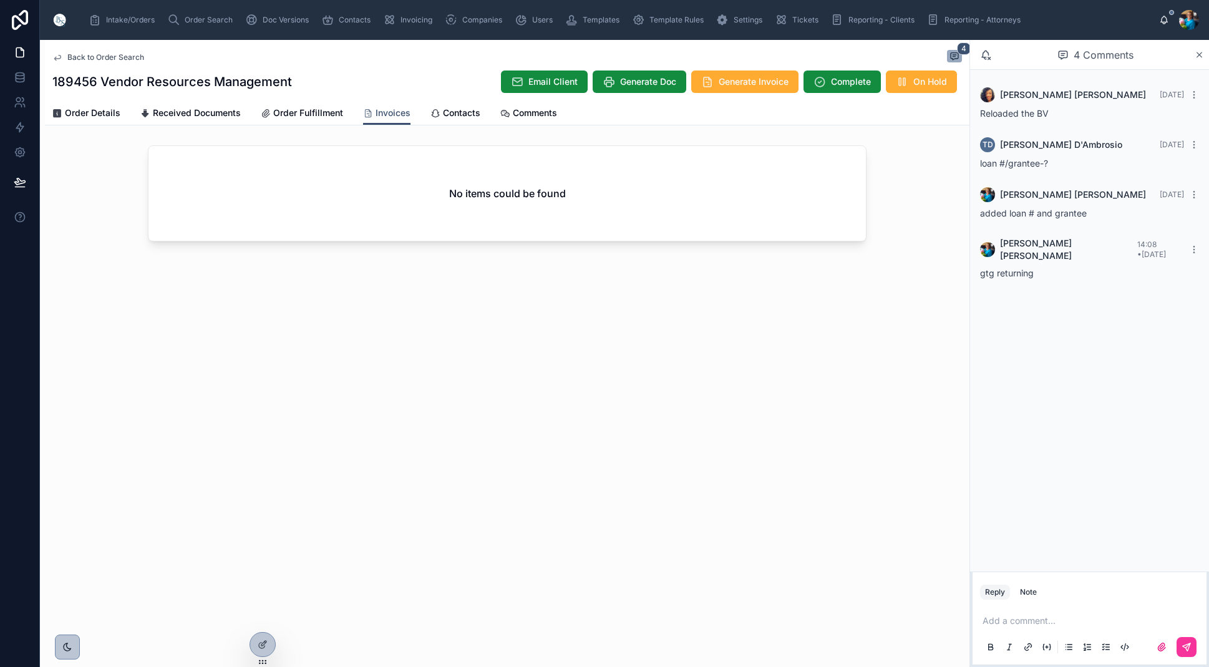
click at [485, 183] on div "No items could be found" at bounding box center [507, 193] width 718 height 95
click at [739, 83] on span "Generate Invoice" at bounding box center [754, 81] width 70 height 12
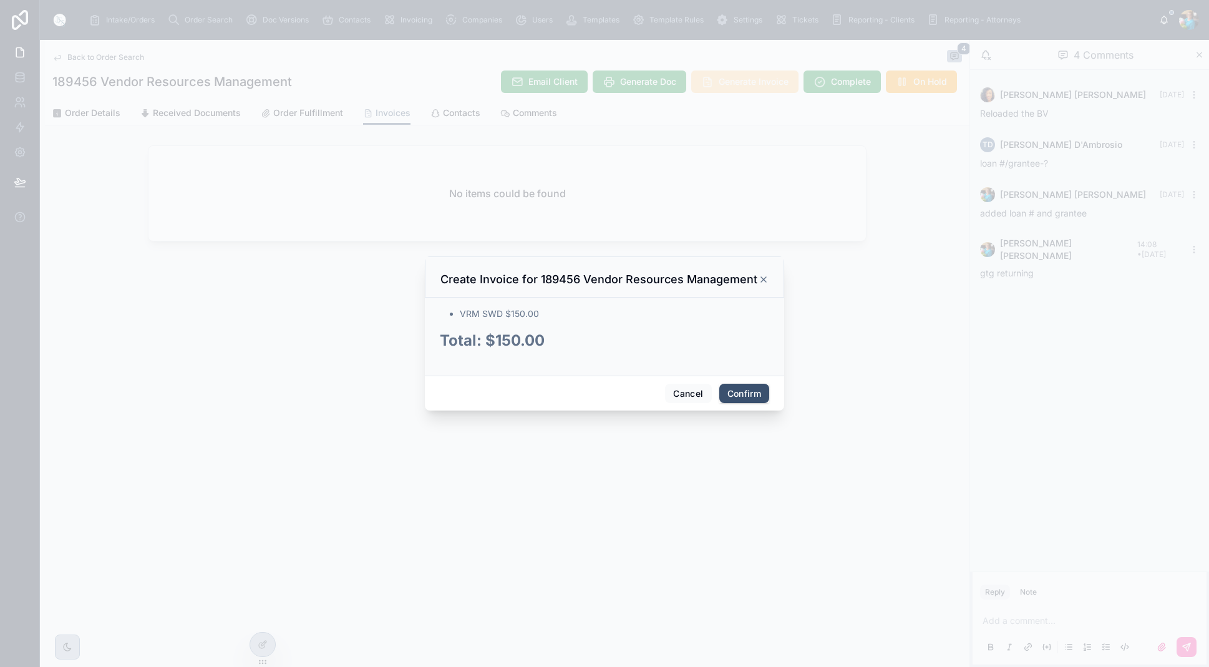
click at [739, 83] on div at bounding box center [604, 333] width 1209 height 667
click at [733, 386] on button "Confirm" at bounding box center [744, 394] width 50 height 20
click at [733, 386] on div "Cancel Confirm" at bounding box center [604, 394] width 359 height 36
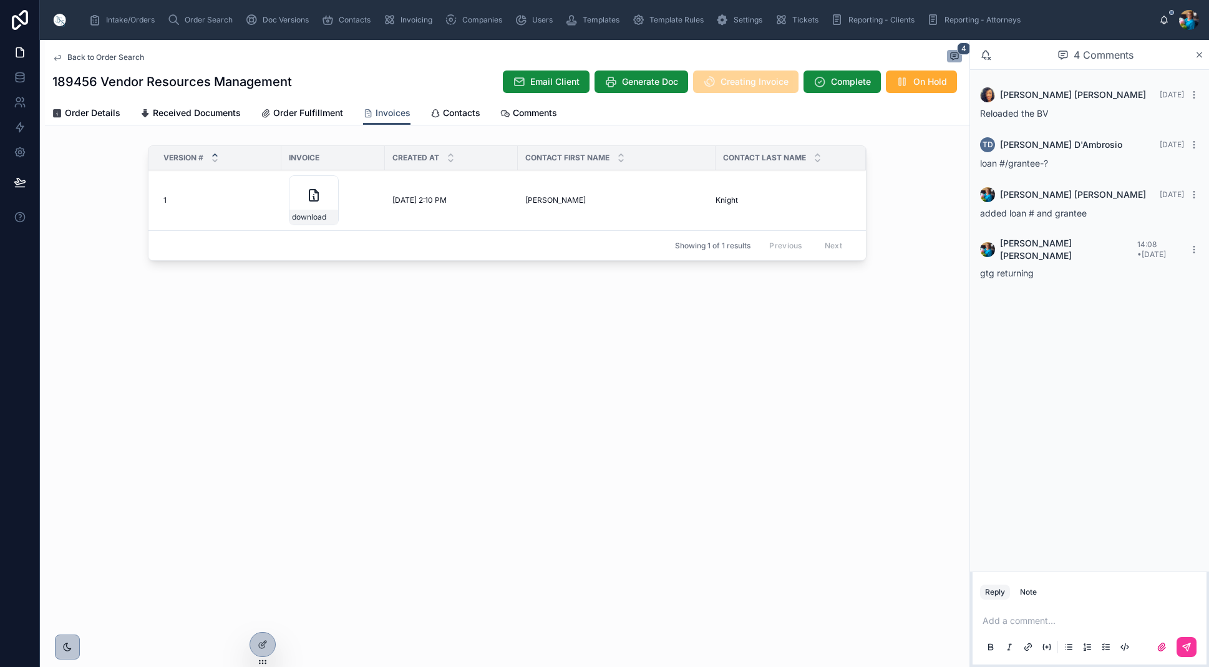
click at [0, 0] on icon at bounding box center [0, 0] width 0 height 0
